Goal: Task Accomplishment & Management: Manage account settings

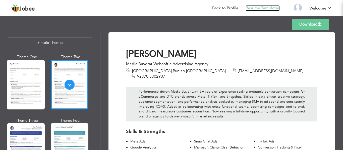
click at [268, 7] on link "Resume Templates" at bounding box center [263, 8] width 34 height 6
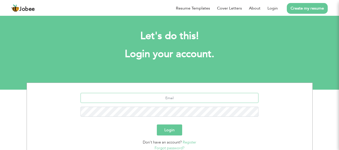
click at [175, 96] on input "text" at bounding box center [170, 98] width 178 height 10
type input "[EMAIL_ADDRESS][DOMAIN_NAME]"
click at [157, 125] on button "Login" at bounding box center [169, 130] width 25 height 11
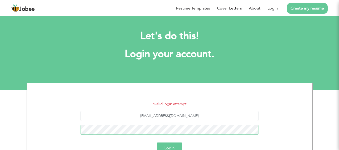
click at [157, 143] on button "Login" at bounding box center [169, 148] width 25 height 11
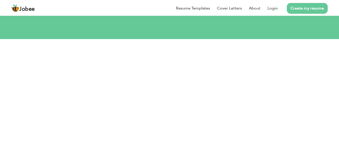
scroll to position [50, 0]
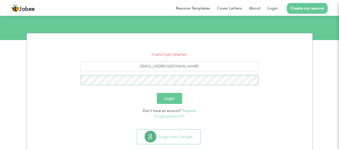
click at [157, 93] on button "Login" at bounding box center [169, 98] width 25 height 11
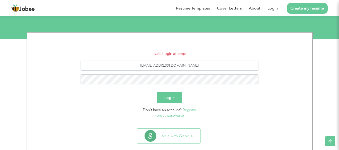
scroll to position [51, 0]
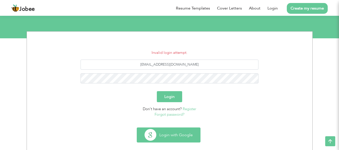
click at [188, 131] on button "Login with Google" at bounding box center [168, 135] width 63 height 15
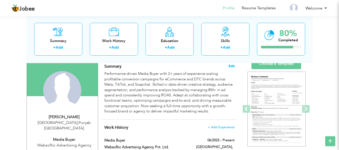
click at [230, 66] on span "Edit" at bounding box center [232, 67] width 6 height 4
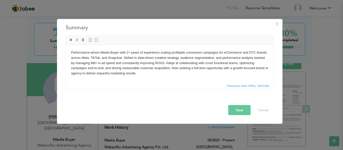
click at [160, 64] on body "Performance-driven Media Buyer with 2+ years of experience scaling profitable c…" at bounding box center [169, 63] width 197 height 26
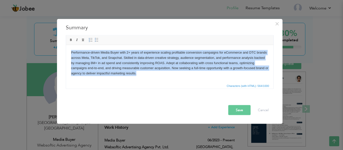
copy body "Performance-driven Media Buyer with 2+ years of experience scaling profitable c…"
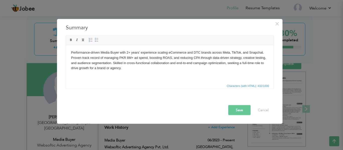
click at [242, 113] on button "Save" at bounding box center [239, 110] width 22 height 10
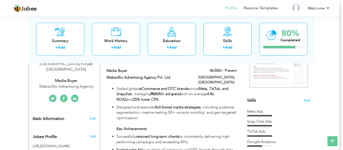
scroll to position [99, 0]
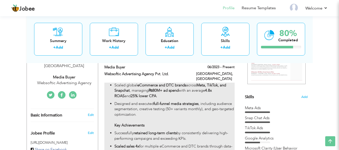
click at [178, 88] on strong "₨80M+ ad spend" at bounding box center [164, 90] width 30 height 5
type input "Media Buyer"
type input "Websoftic Advertising Agency Pvt. Ltd."
type input "06/2023"
type input "[GEOGRAPHIC_DATA]"
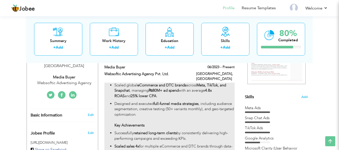
type input "[GEOGRAPHIC_DATA]"
checkbox input "true"
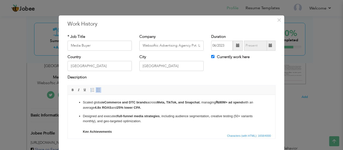
click at [190, 115] on p "Designed and executed full-funnel media strategies , including audience segment…" at bounding box center [171, 124] width 177 height 21
click at [230, 74] on div "Country Pakistan City Faisalabad Currently work here" at bounding box center [172, 65] width 216 height 20
click at [214, 46] on input "06/2023" at bounding box center [222, 46] width 22 height 10
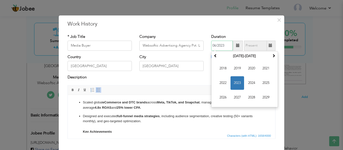
click at [238, 82] on span "2023" at bounding box center [238, 83] width 14 height 14
click at [234, 98] on span "Oct" at bounding box center [238, 98] width 14 height 14
type input "10/2023"
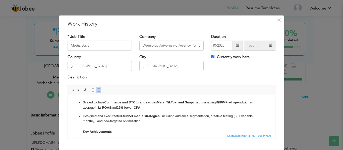
click at [221, 76] on div "Description" at bounding box center [172, 78] width 208 height 7
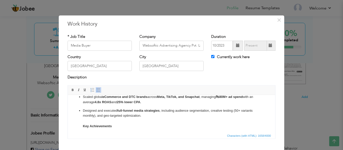
scroll to position [0, 0]
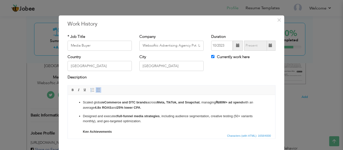
copy ul "Scaled global eCommerce and DTC brands across Meta, TikTok, and Snapchat , mana…"
click at [162, 110] on p "Scaled global eCommerce and DTC brands across Meta, TikTok, and Snapchat , mana…" at bounding box center [171, 105] width 177 height 11
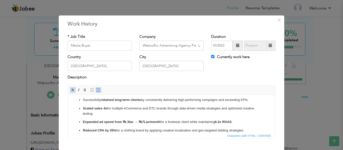
scroll to position [40, 0]
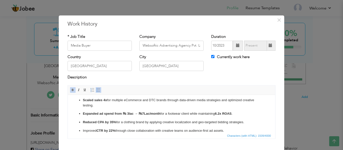
click at [163, 122] on p "Reduced CPA by 35% for a clothing brand by applying creative localization and g…" at bounding box center [171, 122] width 177 height 5
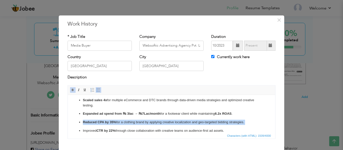
click at [163, 122] on p "Reduced CPA by 35% for a clothing brand by applying creative localization and g…" at bounding box center [171, 122] width 177 height 5
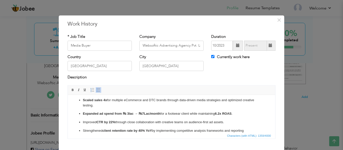
click at [212, 122] on p "Improved CTR by 22% through close collaboration with creative teams on audience…" at bounding box center [171, 122] width 177 height 5
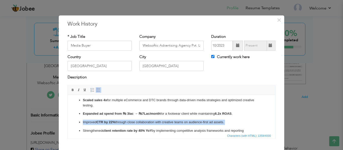
click at [212, 122] on p "Improved CTR by 22% through close collaboration with creative teams on audience…" at bounding box center [171, 122] width 177 height 5
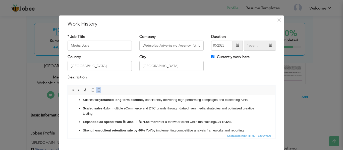
scroll to position [37, 0]
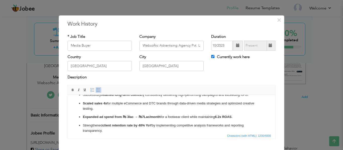
scroll to position [37, 0]
click at [126, 105] on p "Scaled sales 4x for multiple eCommerce and DTC brands through data-driven media…" at bounding box center [171, 106] width 177 height 11
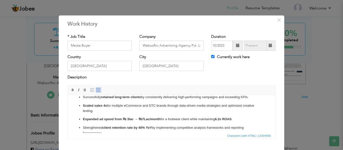
scroll to position [26, 0]
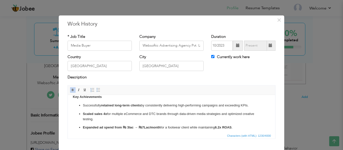
click at [138, 108] on p "Successfully retained long-term clients by consistently delivering high-perform…" at bounding box center [171, 105] width 177 height 5
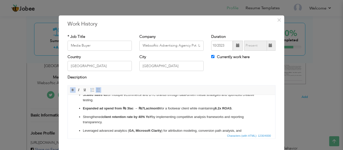
scroll to position [54, 0]
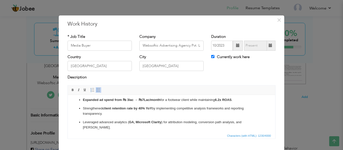
click at [120, 134] on strong "automated dashboards" at bounding box center [107, 136] width 36 height 4
click at [120, 130] on html "Scaled global eCommerce and DTC brands across Meta, TikTok, and Snapchat, manag…" at bounding box center [171, 92] width 207 height 103
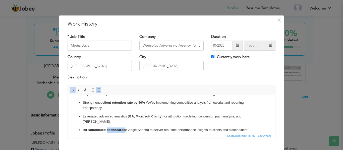
click at [120, 130] on html "Scaled global eCommerce and DTC brands across Meta, TikTok, and Snapchat, manag…" at bounding box center [171, 86] width 207 height 103
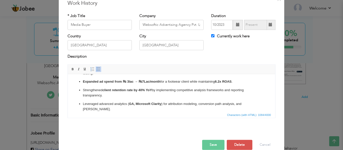
scroll to position [29, 0]
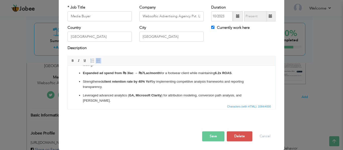
click at [216, 136] on button "Save" at bounding box center [213, 137] width 22 height 10
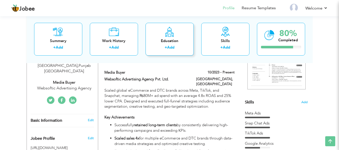
scroll to position [104, 0]
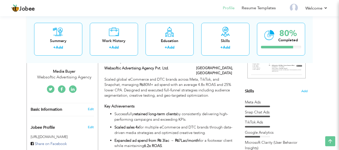
drag, startPoint x: 151, startPoint y: 40, endPoint x: 143, endPoint y: 53, distance: 15.8
click at [143, 53] on div "Summary + Add Work History + Add Education + Add Skills + Add 80% Completed" at bounding box center [170, 39] width 286 height 48
drag, startPoint x: 152, startPoint y: 51, endPoint x: 142, endPoint y: 56, distance: 11.7
click at [142, 56] on div "Summary + Add Work History + Add Education + Add Skills + Add 80% Completed" at bounding box center [170, 39] width 286 height 48
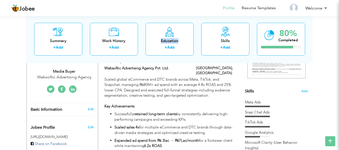
click at [142, 56] on div "Summary + Add Work History + Add Education + Add Skills + Add 80% Completed" at bounding box center [170, 39] width 286 height 48
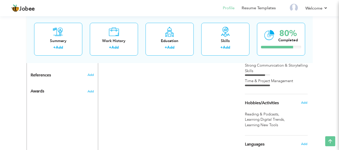
scroll to position [272, 0]
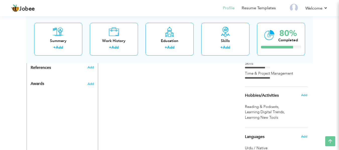
drag, startPoint x: 278, startPoint y: 94, endPoint x: 275, endPoint y: 87, distance: 7.1
click at [275, 87] on div "Hobbies/Activities Add" at bounding box center [276, 96] width 70 height 18
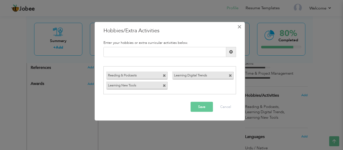
click at [239, 30] on span "×" at bounding box center [239, 26] width 4 height 9
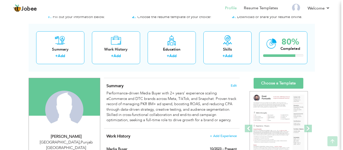
scroll to position [16, 0]
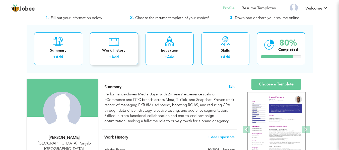
click at [128, 53] on div "Work History" at bounding box center [114, 50] width 40 height 5
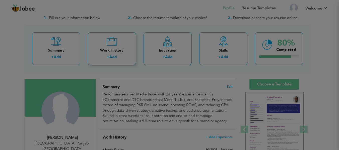
checkbox input "false"
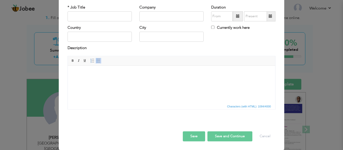
scroll to position [0, 0]
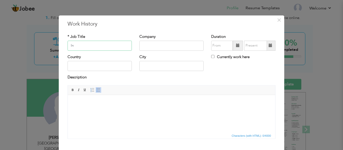
type input "In"
paste input "Media Buying Intern"
type input "Media Buying Intern"
click at [146, 44] on input "text" at bounding box center [171, 46] width 64 height 10
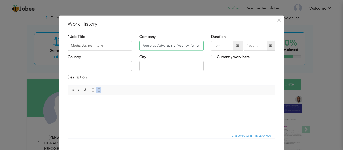
scroll to position [0, 3]
type input "Websoftic Advertising Agency Pvt. Ltd."
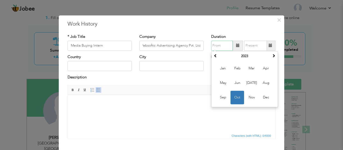
click at [221, 46] on input "text" at bounding box center [222, 46] width 22 height 10
click at [234, 84] on span "Jun" at bounding box center [238, 83] width 14 height 14
type input "06/2023"
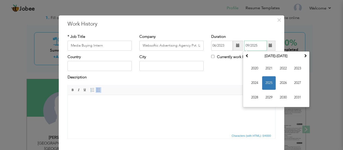
click at [249, 44] on input "09/2025" at bounding box center [255, 46] width 23 height 10
click at [294, 70] on span "2023" at bounding box center [298, 69] width 14 height 14
click at [255, 94] on span "Sep" at bounding box center [255, 98] width 14 height 14
type input "09/2023"
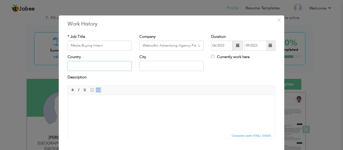
click at [103, 65] on input "text" at bounding box center [100, 66] width 64 height 10
type input "[GEOGRAPHIC_DATA]"
click at [154, 65] on input "text" at bounding box center [171, 66] width 64 height 10
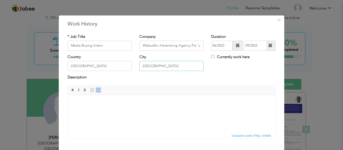
type input "[GEOGRAPHIC_DATA]"
click at [122, 111] on html at bounding box center [171, 102] width 207 height 15
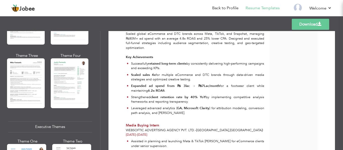
scroll to position [301, 0]
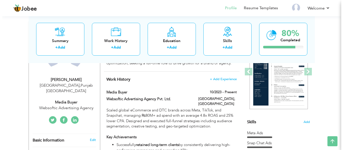
scroll to position [73, 0]
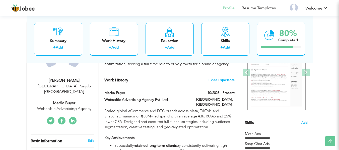
click at [73, 119] on icon at bounding box center [73, 121] width 4 height 4
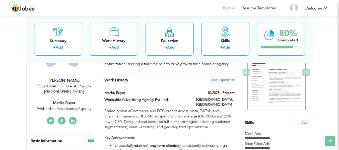
click at [91, 139] on link "Edit" at bounding box center [91, 141] width 6 height 5
type input "Asim"
type input "Khalil"
type input "92370 5302907"
select select "number:166"
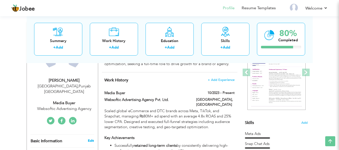
type input "[GEOGRAPHIC_DATA]"
select select "number:4"
type input "Websoftic Advertising Agency"
type input "Media Buyer"
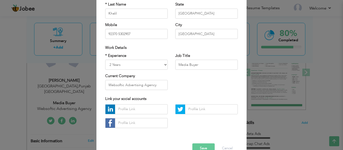
scroll to position [66, 0]
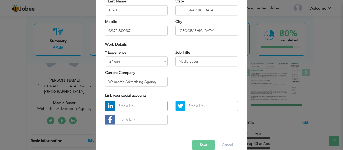
click at [140, 109] on input "text" at bounding box center [141, 106] width 53 height 10
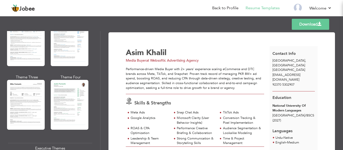
scroll to position [271, 0]
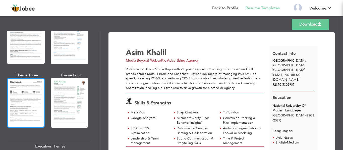
click at [12, 92] on div at bounding box center [26, 103] width 38 height 50
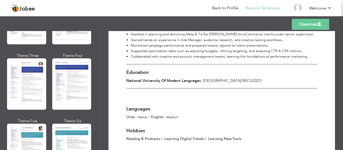
scroll to position [663, 0]
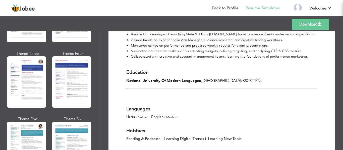
drag, startPoint x: 98, startPoint y: 115, endPoint x: 98, endPoint y: 124, distance: 8.3
click at [98, 124] on div "Professional Themes Theme One Theme Two Theme Three Theme Six" at bounding box center [50, 90] width 100 height 119
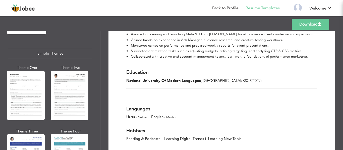
scroll to position [870, 0]
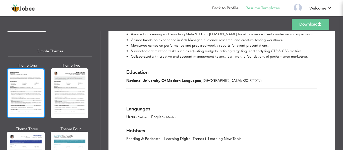
click at [31, 91] on div at bounding box center [26, 94] width 38 height 50
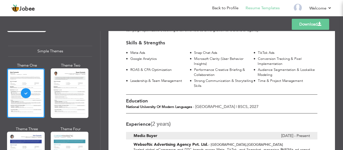
scroll to position [88, 0]
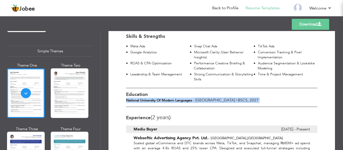
drag, startPoint x: 188, startPoint y: 87, endPoint x: 186, endPoint y: 101, distance: 14.4
click at [186, 107] on div "Experience (2 Years) Media Buyer October 2023 - Present Websoftic Advertising A…" at bounding box center [221, 124] width 191 height 34
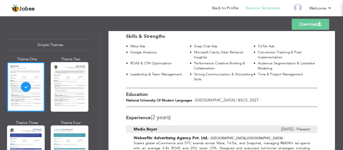
scroll to position [872, 0]
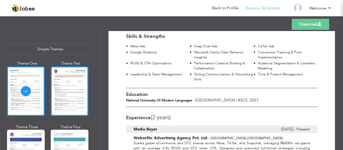
click at [76, 90] on div at bounding box center [70, 92] width 38 height 50
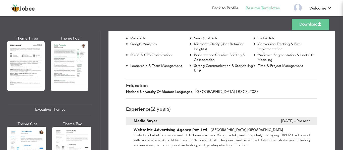
scroll to position [299, 0]
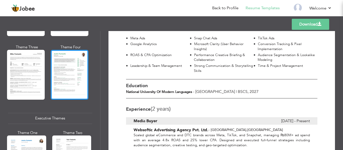
click at [73, 72] on div at bounding box center [70, 75] width 38 height 50
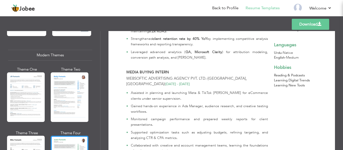
scroll to position [216, 0]
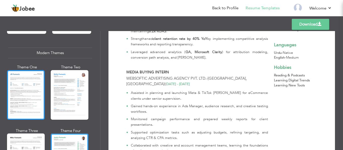
click at [15, 101] on div at bounding box center [26, 95] width 38 height 50
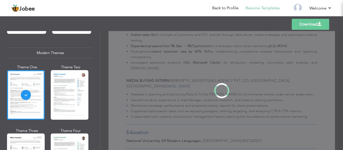
scroll to position [0, 0]
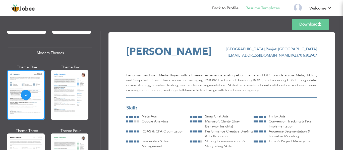
click at [136, 118] on div at bounding box center [132, 117] width 12 height 4
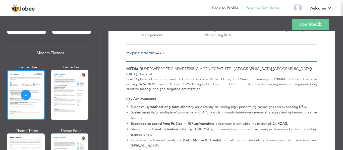
scroll to position [113, 0]
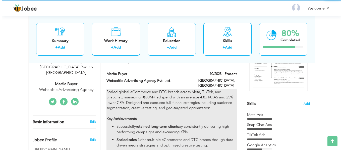
scroll to position [93, 0]
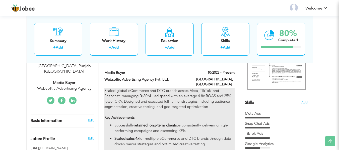
click at [210, 102] on p "Scaled global eCommerce and DTC brands across Meta, TikTok, and Snapchat, manag…" at bounding box center [169, 104] width 130 height 32
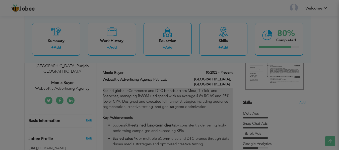
type input "Media Buyer"
type input "Websoftic Advertising Agency Pvt. Ltd."
type input "10/2023"
type input "[GEOGRAPHIC_DATA]"
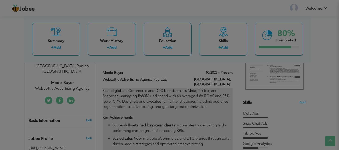
checkbox input "true"
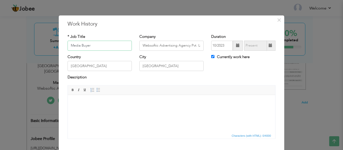
scroll to position [0, 0]
click at [215, 106] on html at bounding box center [171, 102] width 207 height 15
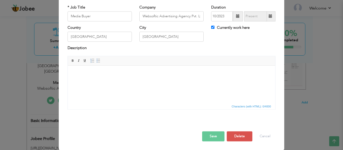
click at [241, 66] on html at bounding box center [171, 73] width 207 height 15
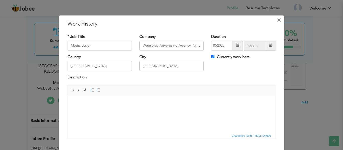
click at [278, 20] on span "×" at bounding box center [279, 20] width 4 height 9
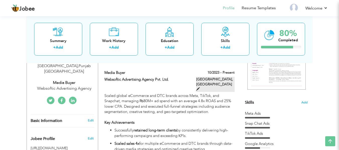
click at [200, 87] on span at bounding box center [198, 89] width 4 height 4
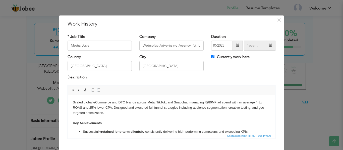
click at [216, 104] on p "Scaled global eCommerce and DTC brands across Meta, TikTok, and Snapchat, manag…" at bounding box center [171, 113] width 197 height 26
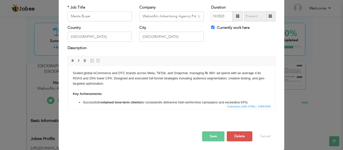
click at [207, 134] on button "Save" at bounding box center [213, 137] width 22 height 10
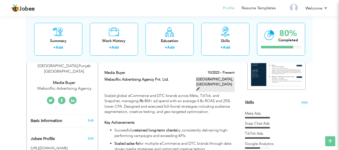
click at [200, 87] on span at bounding box center [198, 89] width 4 height 4
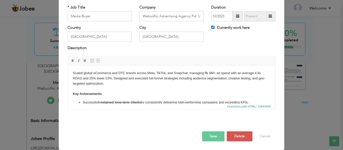
scroll to position [0, 0]
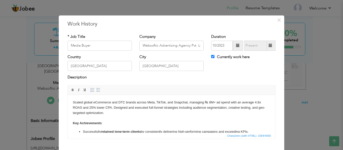
click at [112, 107] on p "Scaled global eCommerce and DTC brands across Meta, TikTok, and Snapchat, manag…" at bounding box center [171, 113] width 197 height 26
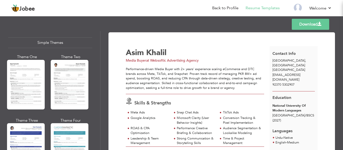
scroll to position [875, 0]
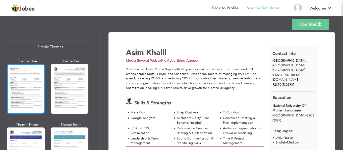
click at [42, 89] on div at bounding box center [26, 89] width 38 height 50
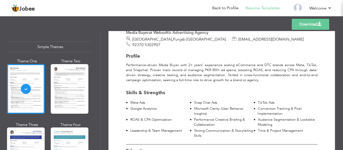
scroll to position [32, 0]
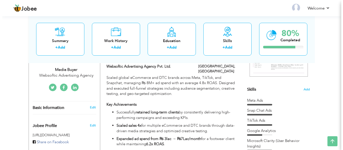
scroll to position [109, 0]
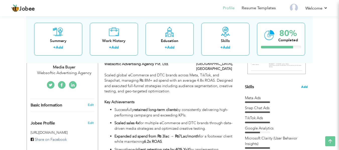
click at [306, 89] on span "Add" at bounding box center [304, 87] width 7 height 5
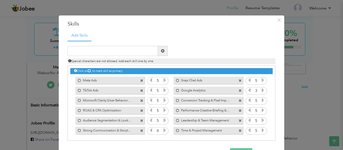
click at [189, 80] on label "Snap Chat Ads" at bounding box center [204, 80] width 51 height 6
click at [184, 80] on label "Snap Chat Ads" at bounding box center [205, 80] width 50 height 6
click at [200, 80] on label "Snap Chat Ads" at bounding box center [204, 80] width 51 height 6
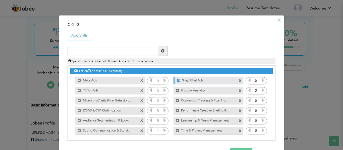
scroll to position [1, 0]
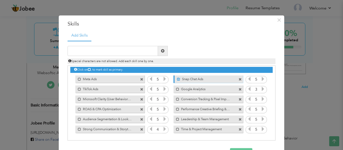
click at [213, 79] on label "Snap Chat Ads" at bounding box center [205, 79] width 50 height 6
click at [213, 79] on label "Snap Chat Ads" at bounding box center [204, 79] width 51 height 6
click at [212, 79] on label "Snap Chat Ads" at bounding box center [205, 79] width 50 height 6
click at [212, 79] on label "Snap Chat Ads" at bounding box center [204, 79] width 51 height 6
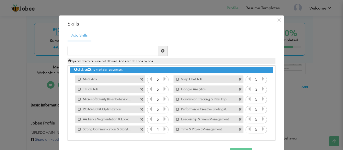
click at [212, 79] on label "Snap Chat Ads" at bounding box center [204, 79] width 51 height 6
click at [212, 79] on label "Snap Chat Ads" at bounding box center [205, 79] width 50 height 6
click at [212, 79] on label "Snap Chat Ads" at bounding box center [204, 79] width 51 height 6
click at [177, 79] on span at bounding box center [178, 79] width 3 height 3
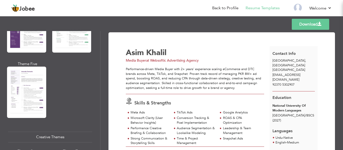
scroll to position [694, 0]
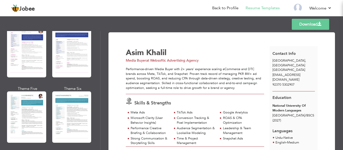
drag, startPoint x: 97, startPoint y: 115, endPoint x: 97, endPoint y: 135, distance: 19.8
click at [97, 135] on div "Professional Themes Theme One Theme Two Theme Three Theme Six" at bounding box center [50, 90] width 100 height 119
drag, startPoint x: 98, startPoint y: 126, endPoint x: 98, endPoint y: 134, distance: 7.5
click at [98, 134] on div "Professional Themes Theme One Theme Two Theme Three Theme Six" at bounding box center [50, 90] width 100 height 119
click at [98, 133] on div "Professional Themes Theme One Theme Two Theme Three Theme Six" at bounding box center [50, 90] width 100 height 119
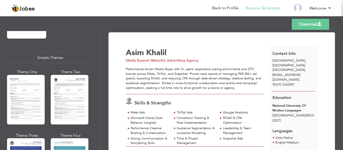
scroll to position [866, 0]
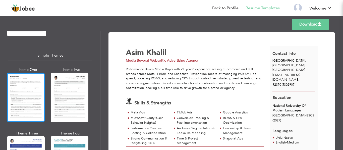
click at [28, 94] on div at bounding box center [26, 98] width 38 height 50
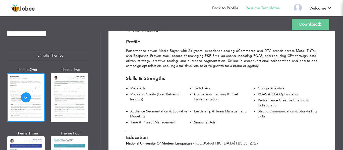
scroll to position [54, 0]
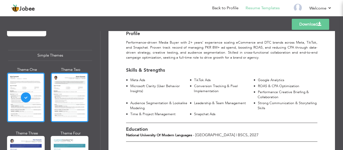
click at [75, 83] on div at bounding box center [70, 98] width 38 height 50
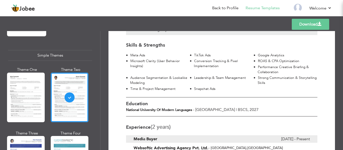
scroll to position [0, 0]
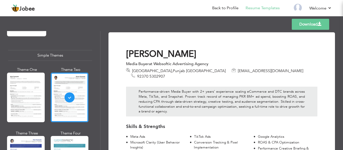
click at [320, 23] on span at bounding box center [320, 24] width 4 height 4
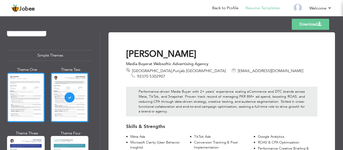
click at [37, 84] on div at bounding box center [26, 98] width 38 height 50
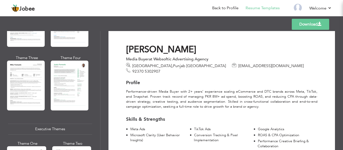
scroll to position [291, 0]
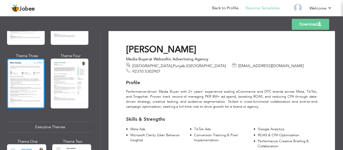
click at [31, 89] on div at bounding box center [26, 84] width 38 height 50
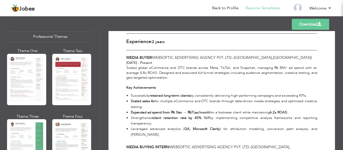
scroll to position [0, 0]
